Goal: Browse casually: Explore the website without a specific task or goal

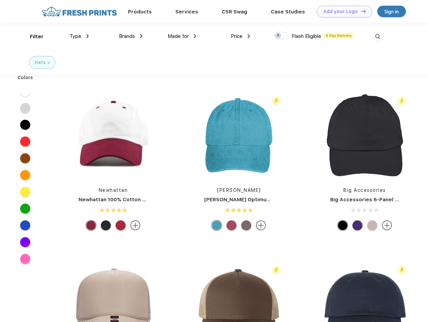
click at [342, 11] on link "Add your Logo Design Tool" at bounding box center [344, 12] width 55 height 12
click at [0, 0] on div "Design Tool" at bounding box center [0, 0] width 0 height 0
click at [360, 11] on link "Add your Logo Design Tool" at bounding box center [344, 12] width 55 height 12
click at [32, 37] on div "Filter" at bounding box center [37, 37] width 14 height 8
click at [79, 36] on span "Type" at bounding box center [75, 36] width 12 height 6
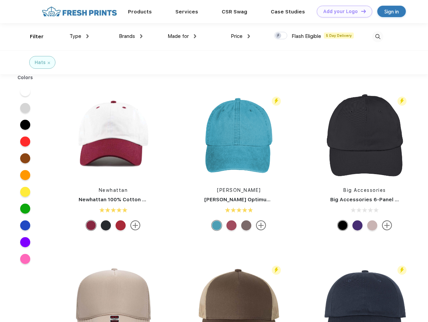
click at [131, 36] on span "Brands" at bounding box center [127, 36] width 16 height 6
click at [182, 36] on span "Made for" at bounding box center [178, 36] width 21 height 6
click at [240, 36] on span "Price" at bounding box center [237, 36] width 12 height 6
click at [281, 36] on div at bounding box center [280, 35] width 13 height 7
click at [278, 36] on input "checkbox" at bounding box center [276, 34] width 4 height 4
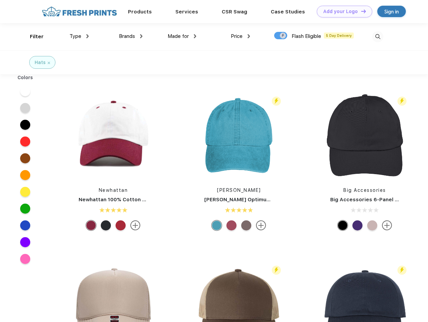
click at [377, 37] on img at bounding box center [377, 36] width 11 height 11
